Goal: Task Accomplishment & Management: Manage account settings

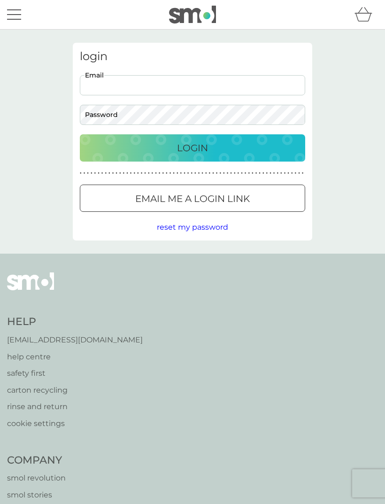
type input "[EMAIL_ADDRESS][DOMAIN_NAME]"
click at [193, 148] on button "Login" at bounding box center [193, 147] width 226 height 27
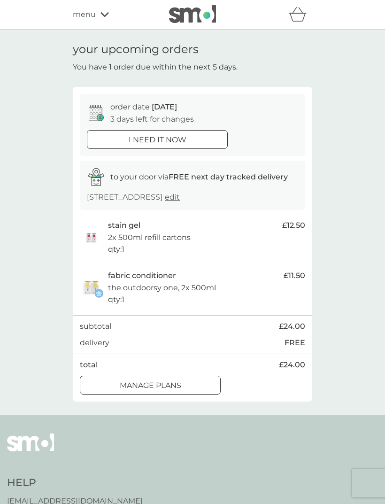
click at [264, 233] on div "stain gel 2x 500ml refill cartons qty : 1" at bounding box center [193, 237] width 170 height 36
click at [180, 380] on p "manage plans" at bounding box center [151, 386] width 62 height 12
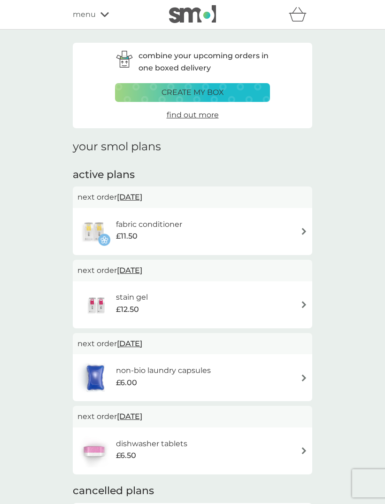
click at [281, 224] on div "fabric conditioner £11.50" at bounding box center [193, 231] width 230 height 33
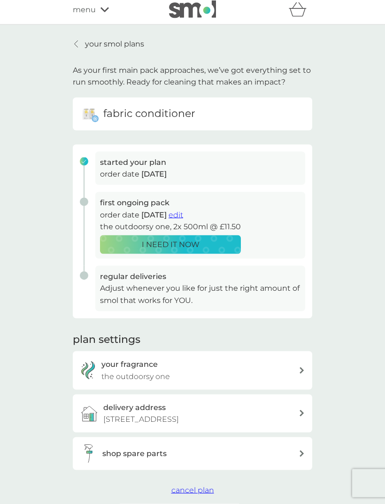
scroll to position [5, 0]
click at [183, 211] on span "edit" at bounding box center [176, 214] width 15 height 9
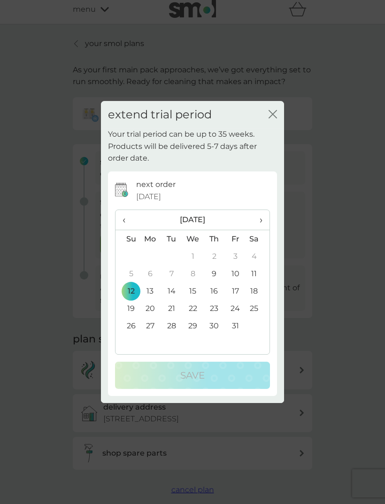
click at [262, 230] on span "›" at bounding box center [257, 220] width 9 height 20
click at [263, 230] on span "›" at bounding box center [257, 220] width 9 height 20
click at [195, 282] on td "10" at bounding box center [193, 273] width 22 height 17
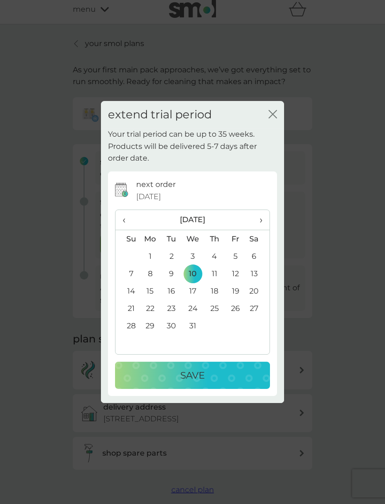
click at [199, 383] on p "Save" at bounding box center [192, 375] width 24 height 15
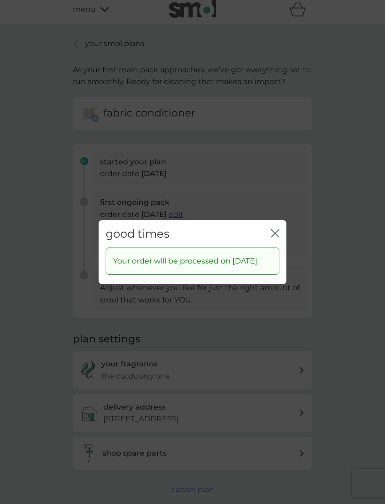
click at [277, 237] on icon "close" at bounding box center [275, 233] width 8 height 8
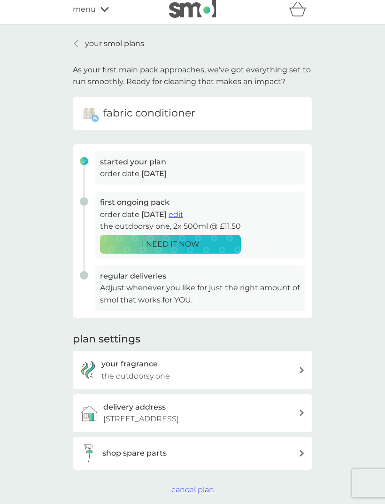
click at [83, 43] on link "your smol plans" at bounding box center [108, 44] width 71 height 12
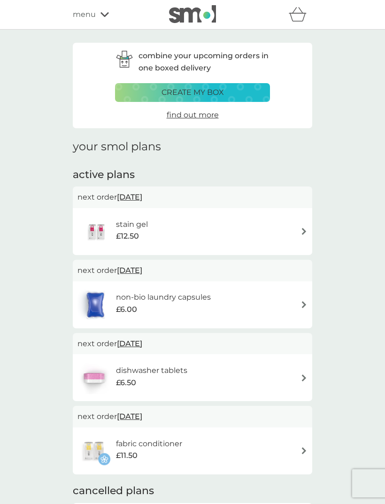
click at [284, 230] on div "stain gel £12.50" at bounding box center [193, 231] width 230 height 33
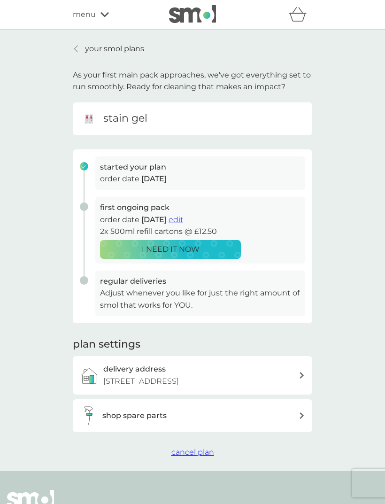
click at [183, 219] on span "edit" at bounding box center [176, 219] width 15 height 9
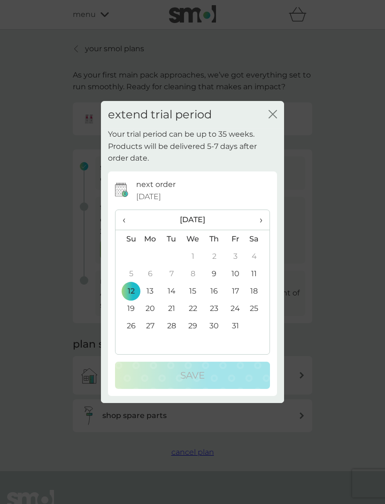
click at [259, 230] on span "›" at bounding box center [257, 220] width 9 height 20
click at [196, 282] on td "10" at bounding box center [193, 273] width 22 height 17
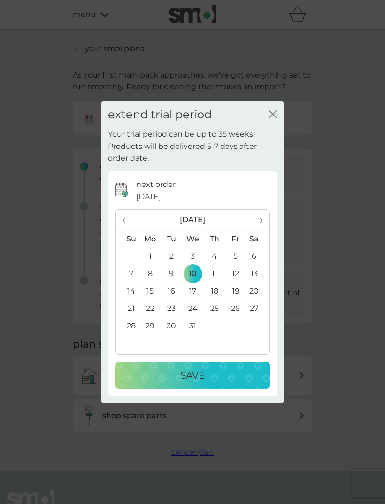
click at [204, 383] on p "Save" at bounding box center [192, 375] width 24 height 15
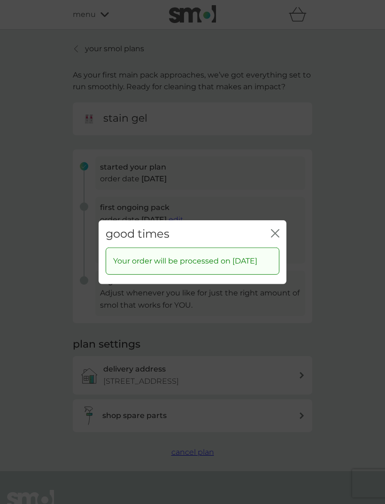
click at [277, 237] on icon "close" at bounding box center [277, 233] width 4 height 8
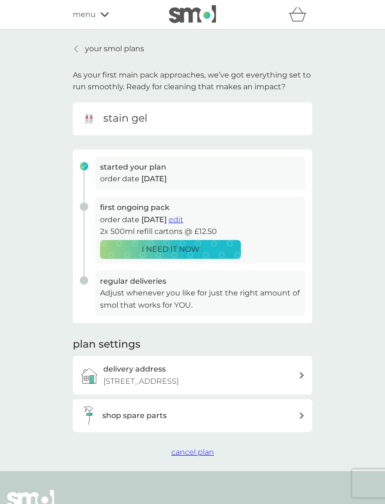
click at [79, 50] on div at bounding box center [76, 49] width 7 height 8
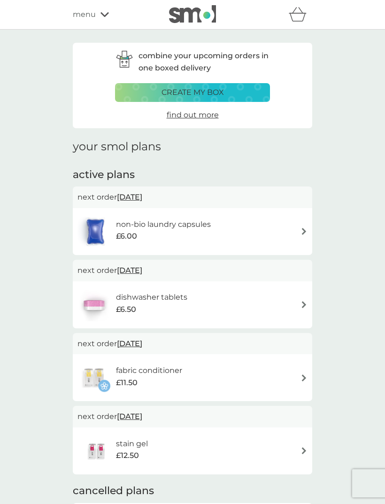
click at [301, 228] on img at bounding box center [304, 231] width 7 height 7
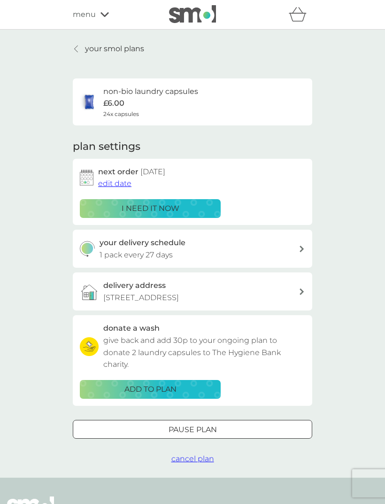
click at [118, 183] on span "edit date" at bounding box center [114, 183] width 33 height 9
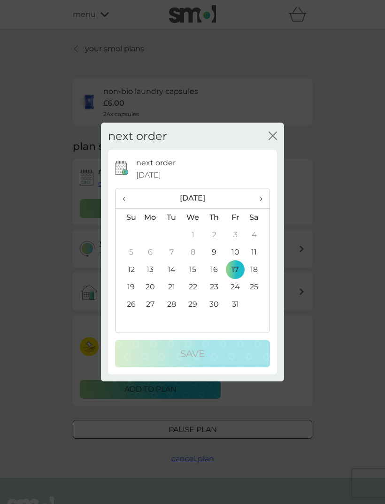
click at [236, 261] on td "10" at bounding box center [235, 251] width 21 height 17
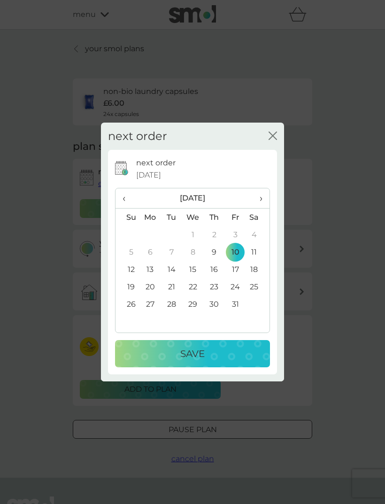
click at [207, 368] on button "Save" at bounding box center [192, 353] width 155 height 27
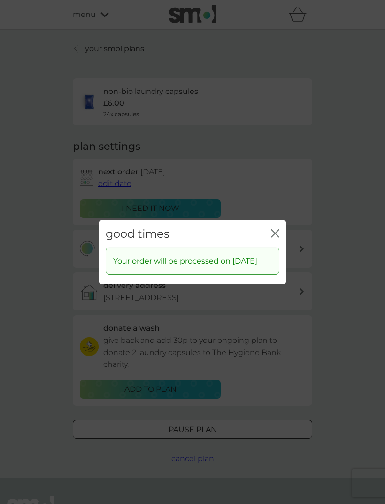
click at [277, 237] on icon "close" at bounding box center [275, 233] width 8 height 8
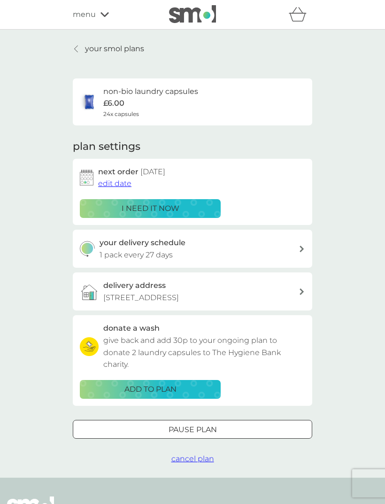
click at [83, 45] on link "your smol plans" at bounding box center [108, 49] width 71 height 12
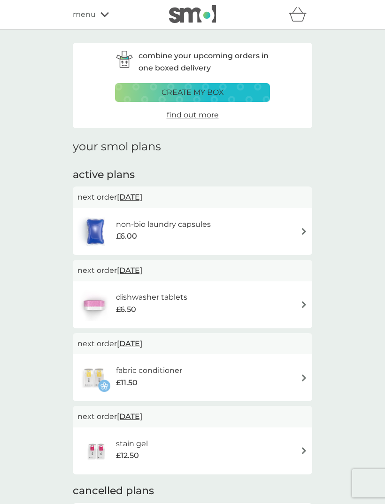
click at [99, 15] on div "menu" at bounding box center [113, 14] width 80 height 12
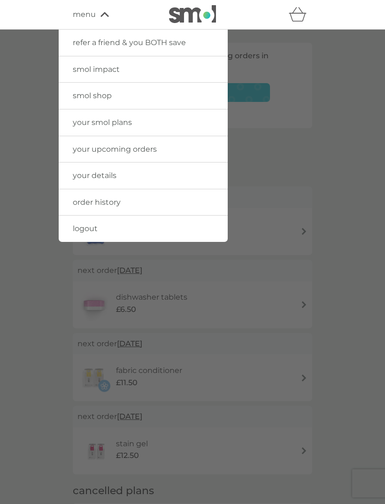
click at [103, 97] on span "smol shop" at bounding box center [92, 95] width 39 height 9
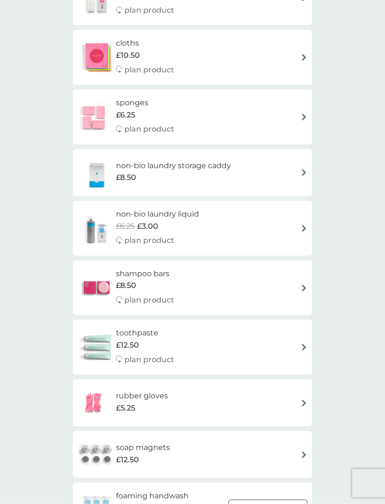
scroll to position [892, 0]
